Goal: Information Seeking & Learning: Learn about a topic

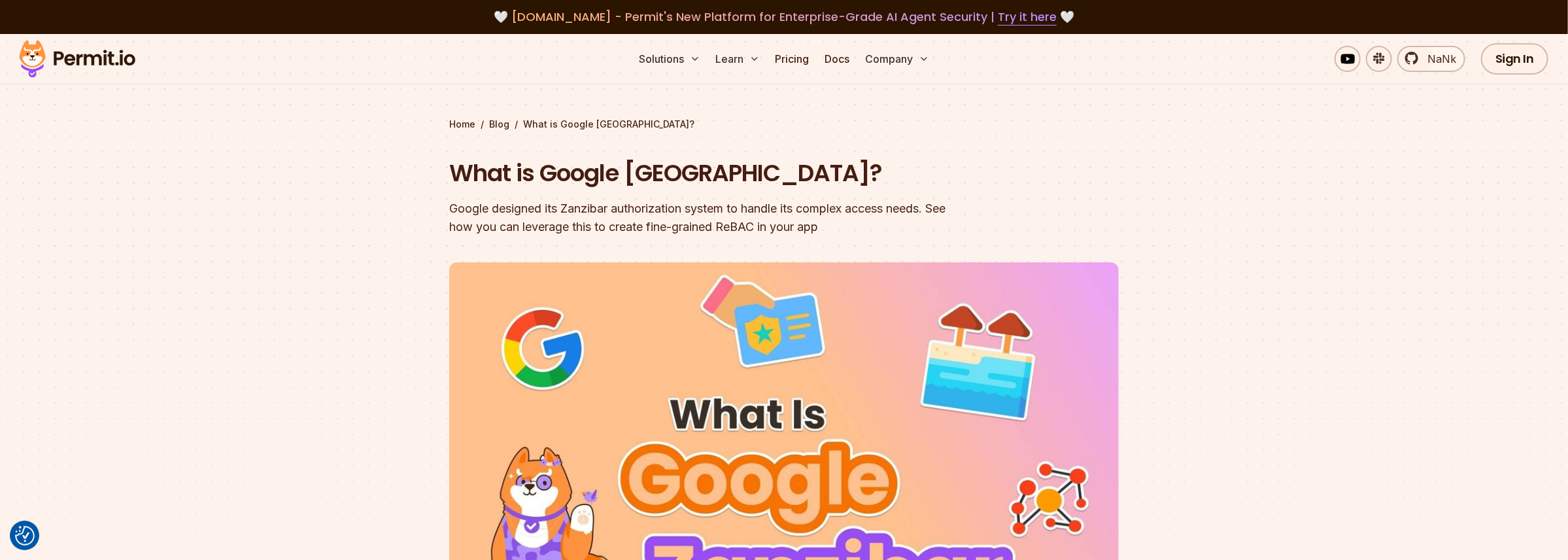
click at [636, 230] on div "Google designed its Zanzibar authorization system to handle its complex access …" at bounding box center [700, 218] width 502 height 37
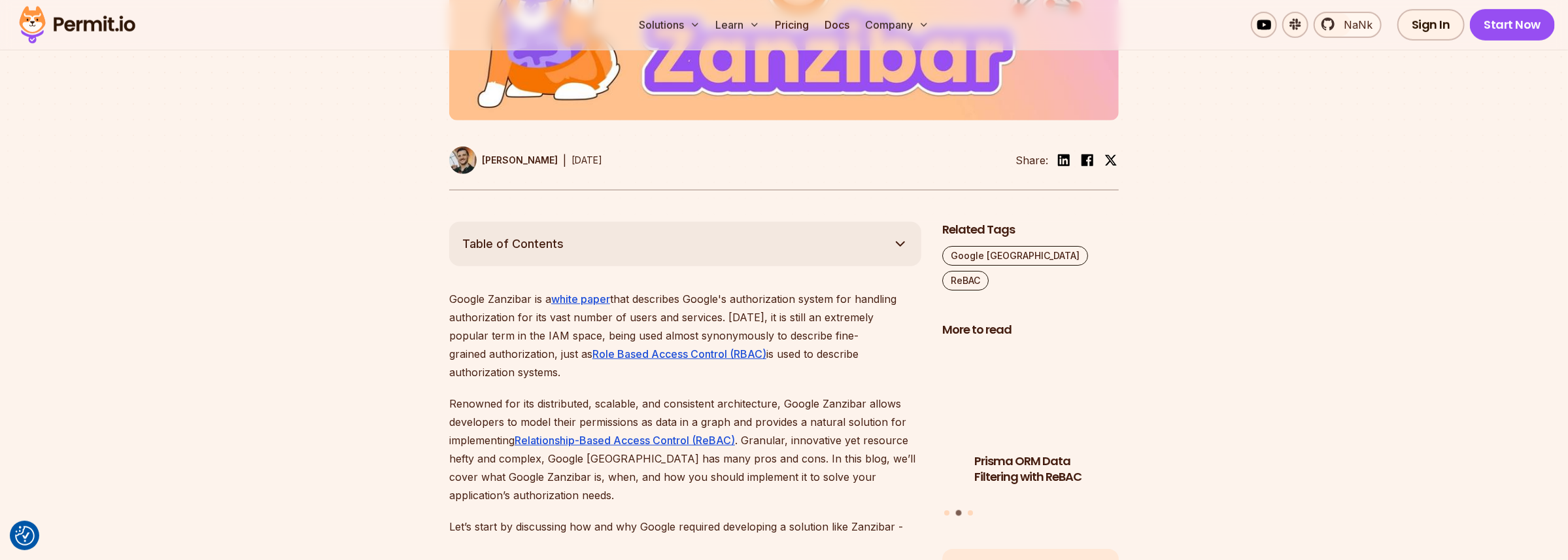
scroll to position [550, 0]
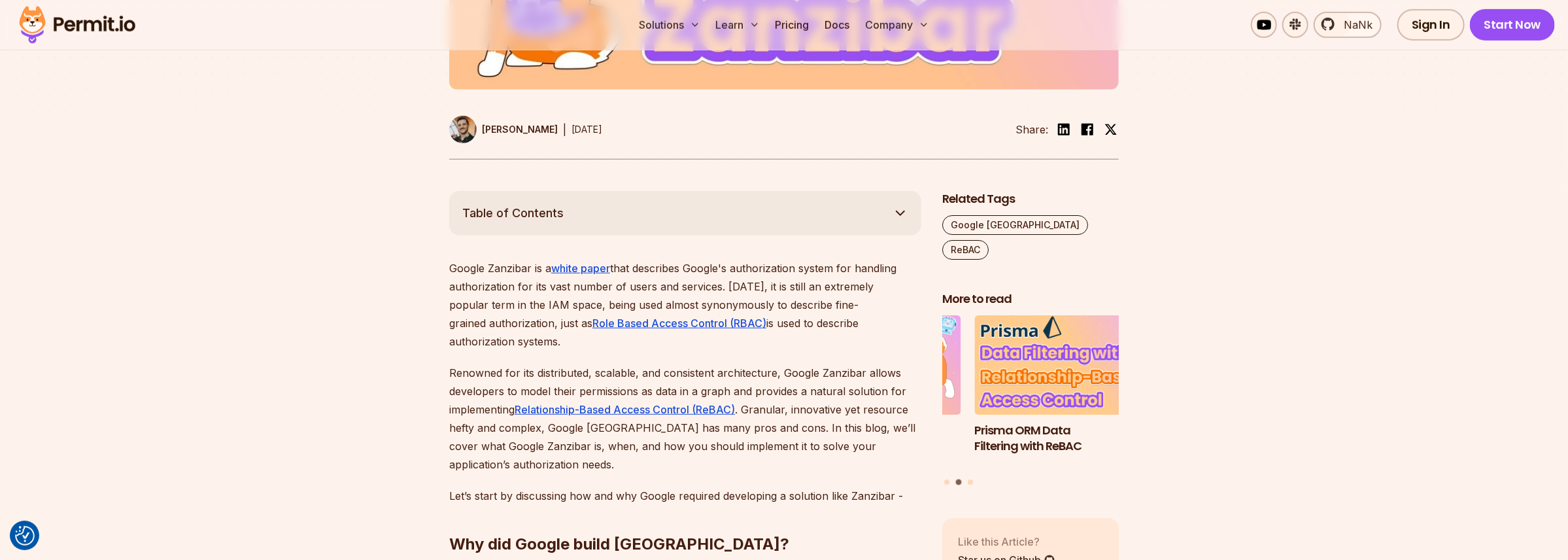
click at [790, 315] on p "Google Zanzibar is a white paper that describes Google's authorization system f…" at bounding box center [685, 305] width 472 height 91
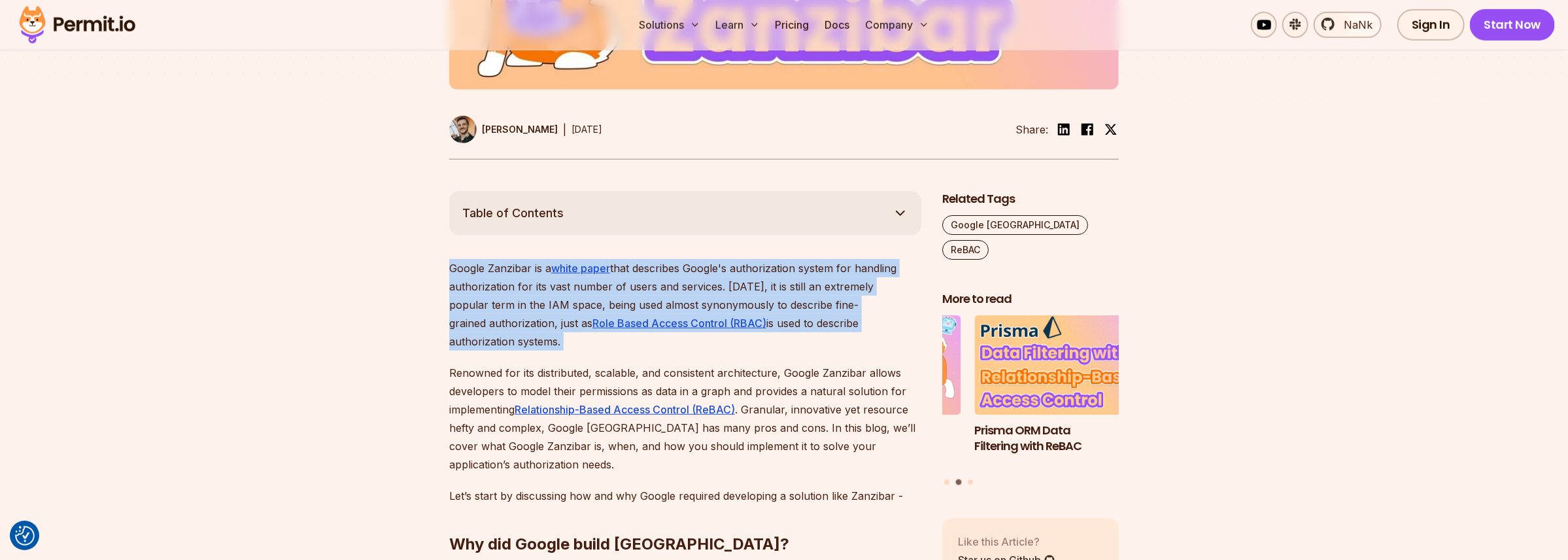
click at [791, 315] on p "Google Zanzibar is a white paper that describes Google's authorization system f…" at bounding box center [685, 305] width 472 height 91
click at [786, 304] on p "Google Zanzibar is a white paper that describes Google's authorization system f…" at bounding box center [685, 305] width 472 height 91
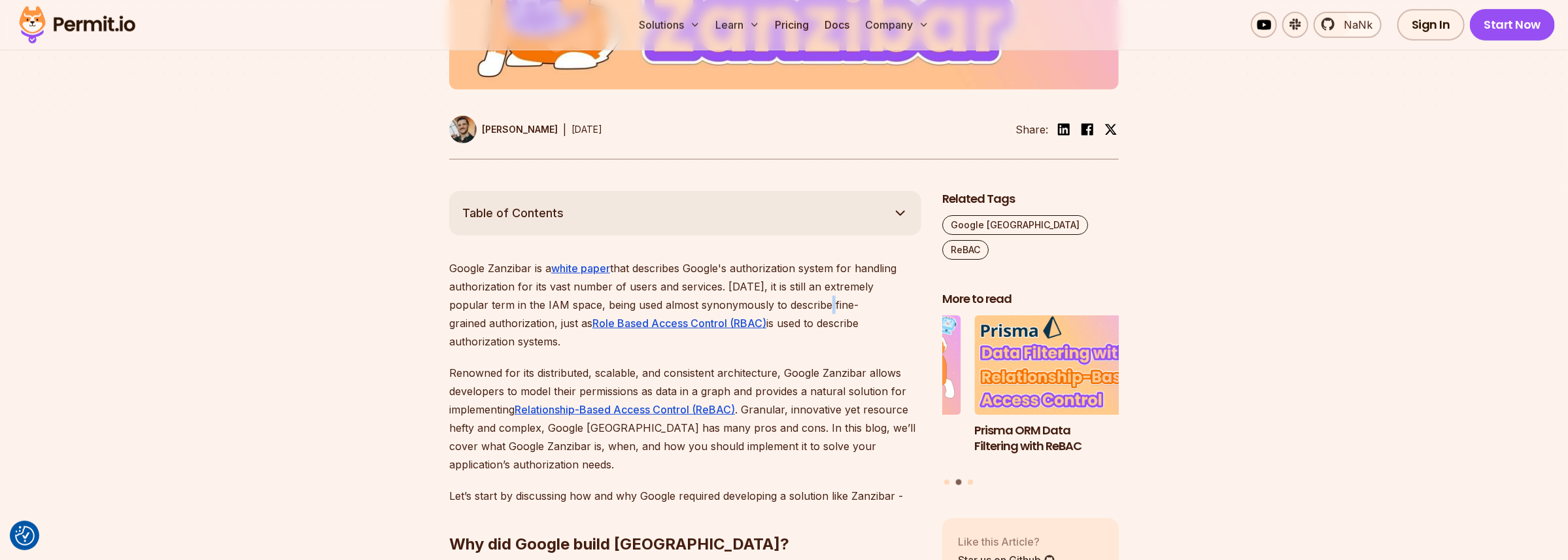
click at [786, 304] on p "Google Zanzibar is a white paper that describes Google's authorization system f…" at bounding box center [685, 305] width 472 height 91
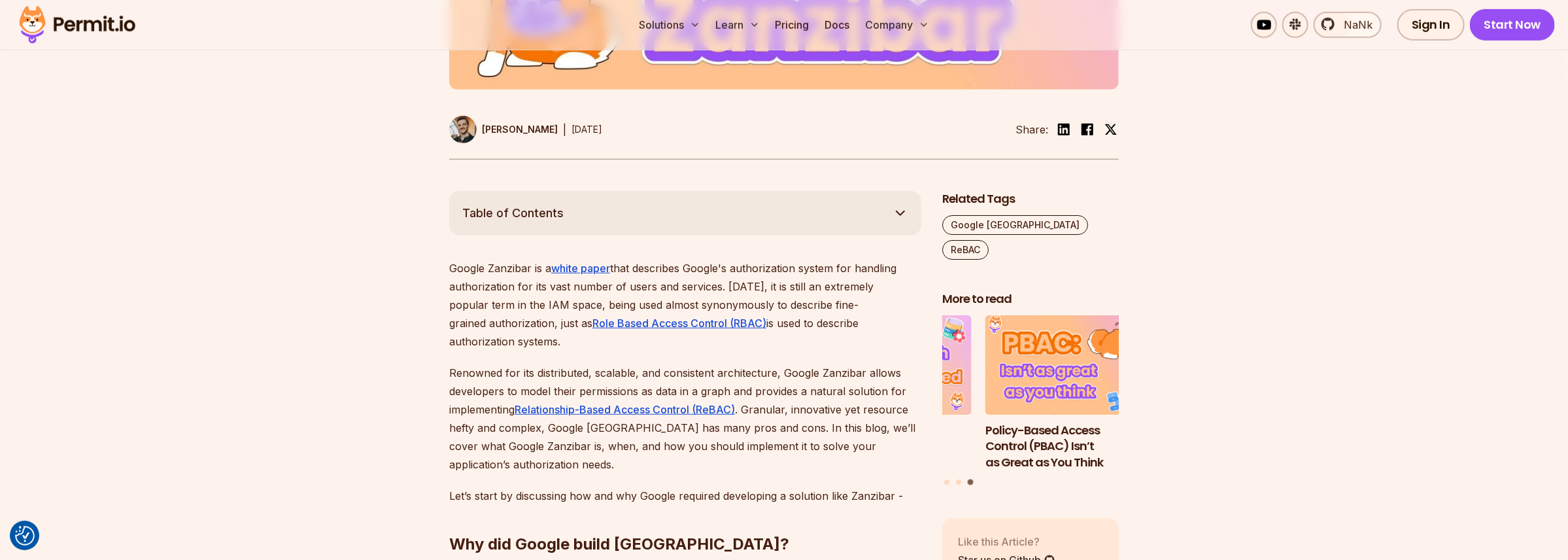
click at [800, 324] on p "Google Zanzibar is a white paper that describes Google's authorization system f…" at bounding box center [685, 305] width 472 height 91
click at [800, 304] on p "Google Zanzibar is a white paper that describes Google's authorization system f…" at bounding box center [685, 305] width 472 height 91
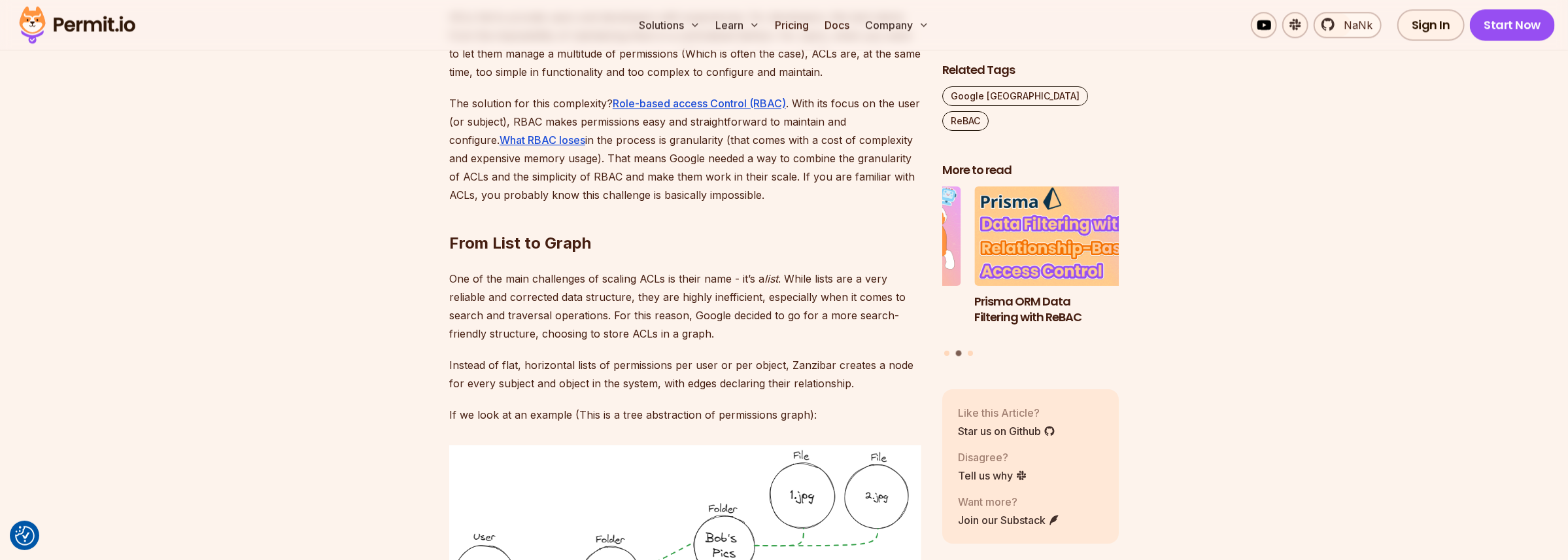
scroll to position [2669, 0]
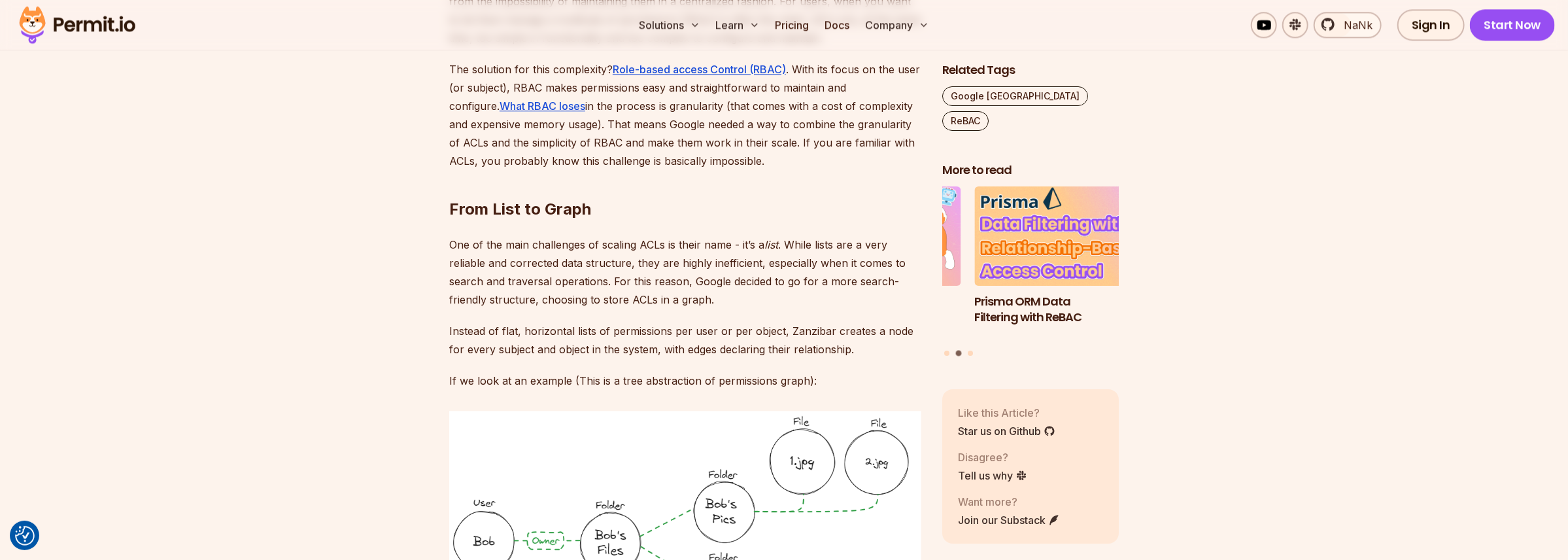
click at [560, 328] on p "Instead of flat, horizontal lists of permissions per user or per object, Zanzib…" at bounding box center [685, 339] width 472 height 37
click at [631, 333] on p "Instead of flat, horizontal lists of permissions per user or per object, Zanzib…" at bounding box center [685, 339] width 472 height 37
click at [698, 333] on p "Instead of flat, horizontal lists of permissions per user or per object, Zanzib…" at bounding box center [685, 339] width 472 height 37
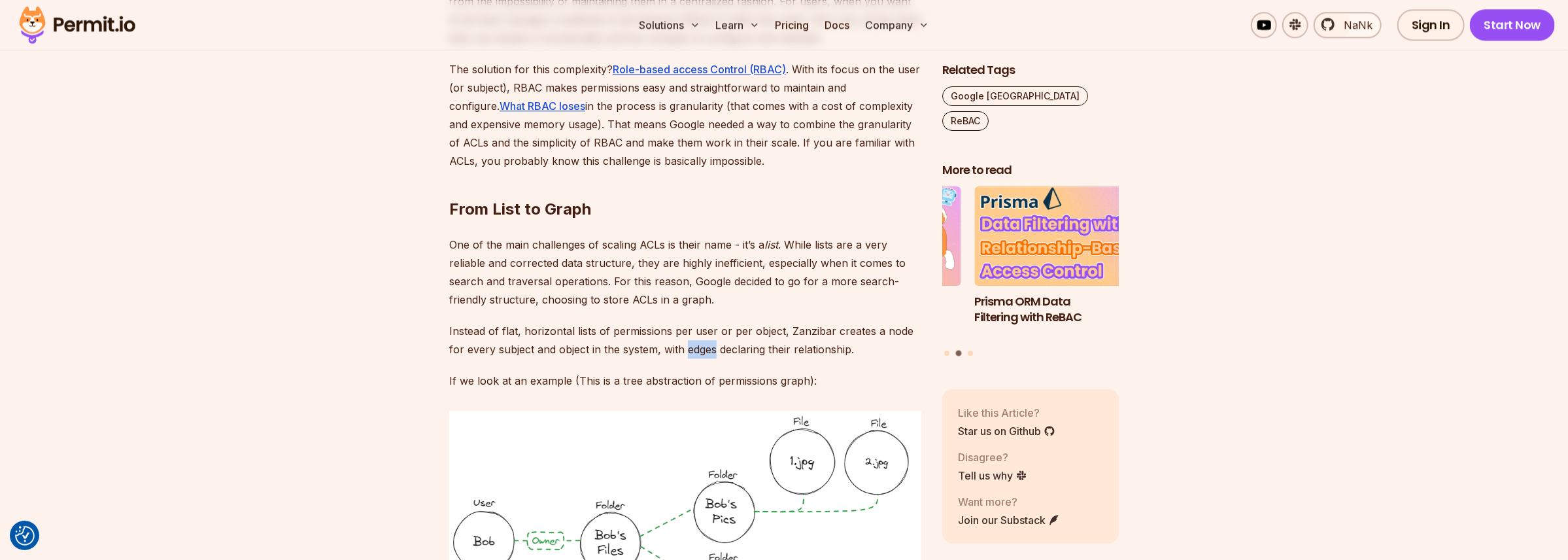
click at [698, 333] on p "Instead of flat, horizontal lists of permissions per user or per object, Zanzib…" at bounding box center [685, 339] width 472 height 37
click at [805, 331] on p "Instead of flat, horizontal lists of permissions per user or per object, Zanzib…" at bounding box center [685, 339] width 472 height 37
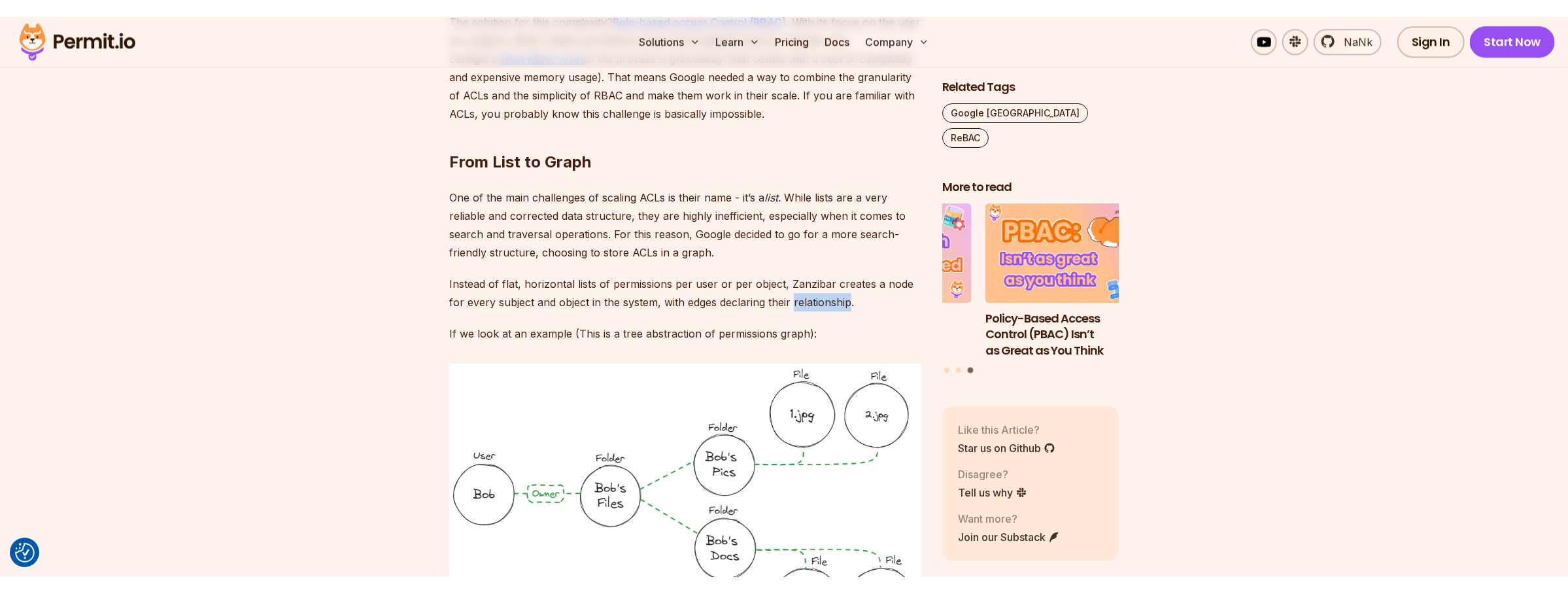
scroll to position [2827, 0]
